Goal: Task Accomplishment & Management: Manage account settings

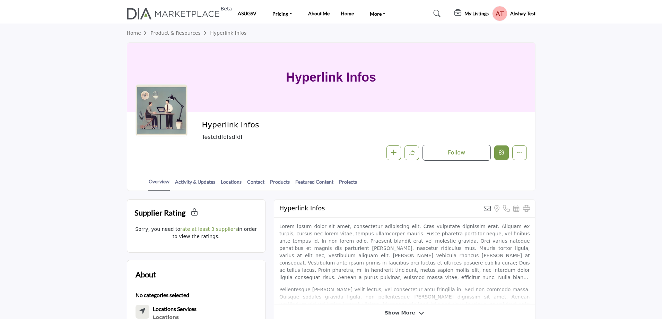
click at [502, 152] on icon "Edit company" at bounding box center [502, 152] width 6 height 6
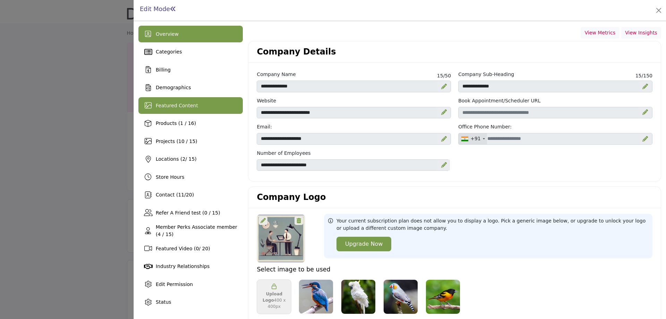
click at [186, 104] on span "Featured Content" at bounding box center [177, 106] width 42 height 6
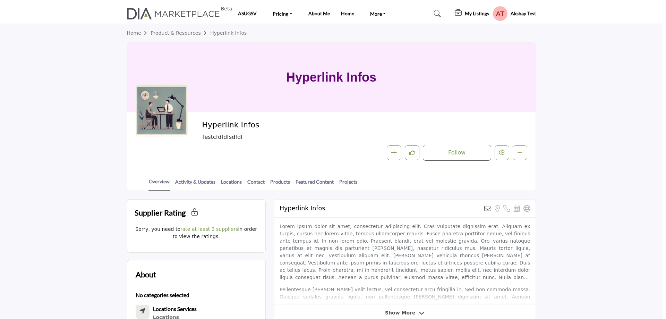
click at [18, 103] on div at bounding box center [333, 159] width 666 height 319
click at [493, 12] on profile-featured-549c3f08-1abc-42e2-92e0-eb85dea1bc4f "Show hide supplier dropdown" at bounding box center [499, 13] width 15 height 15
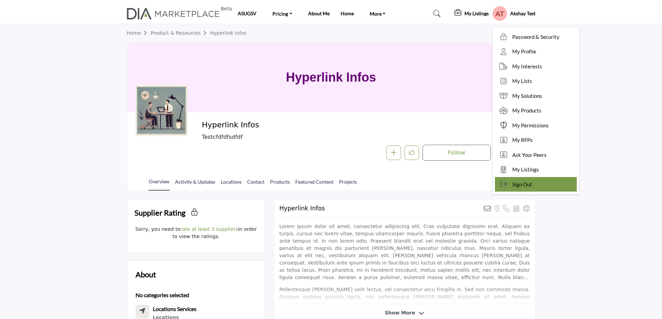
click at [523, 183] on span "Sign Out" at bounding box center [523, 184] width 20 height 8
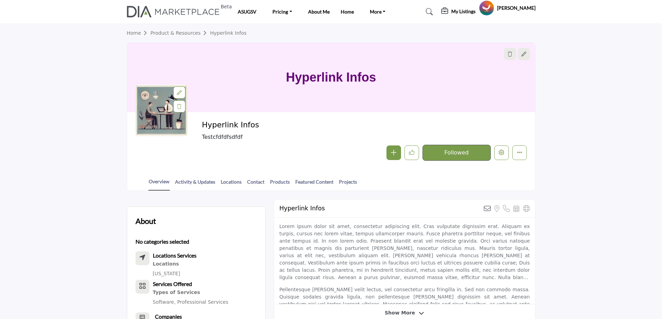
click at [500, 154] on icon "Edit company" at bounding box center [502, 152] width 6 height 6
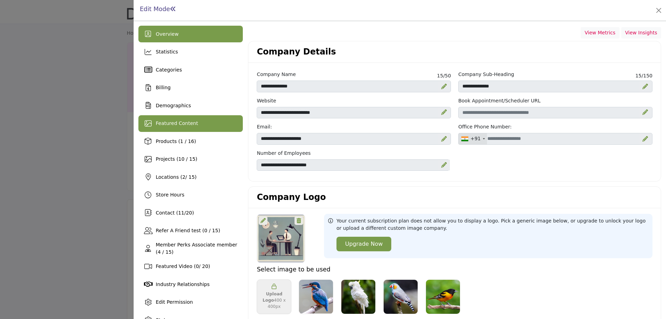
click at [185, 124] on span "Featured Content" at bounding box center [177, 123] width 42 height 6
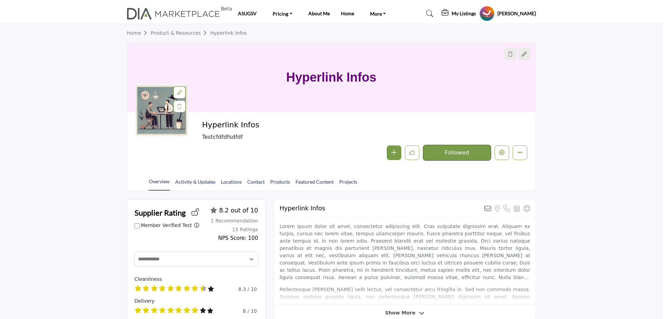
click at [86, 153] on div at bounding box center [333, 159] width 666 height 319
